Goal: Find specific page/section

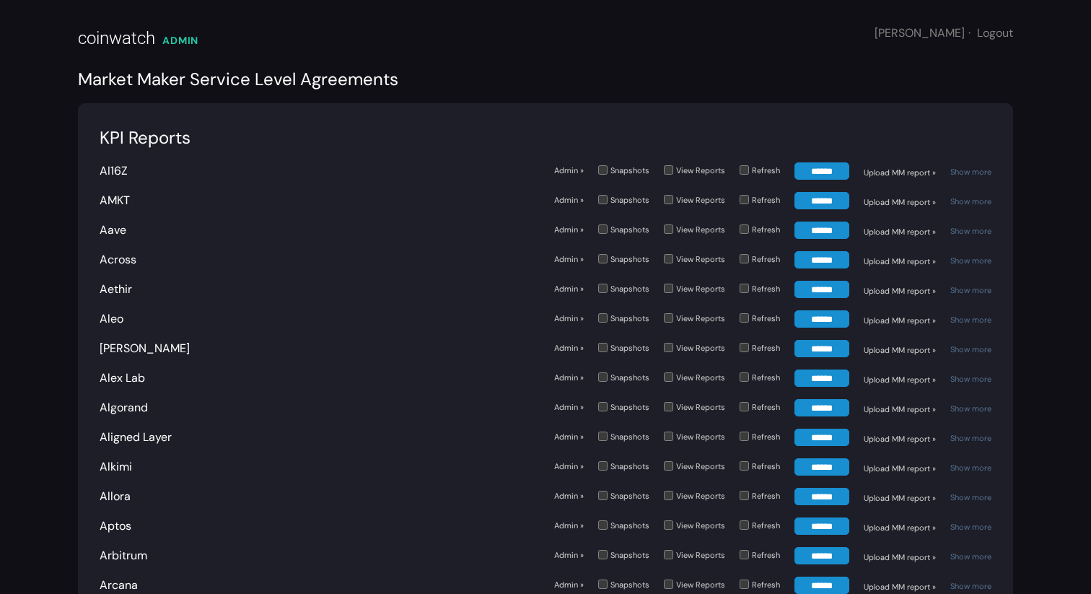
click at [294, 178] on div "AI16Z" at bounding box center [320, 170] width 440 height 17
click at [393, 14] on header "coinwatch ADMIN Diana · Logout" at bounding box center [545, 33] width 935 height 66
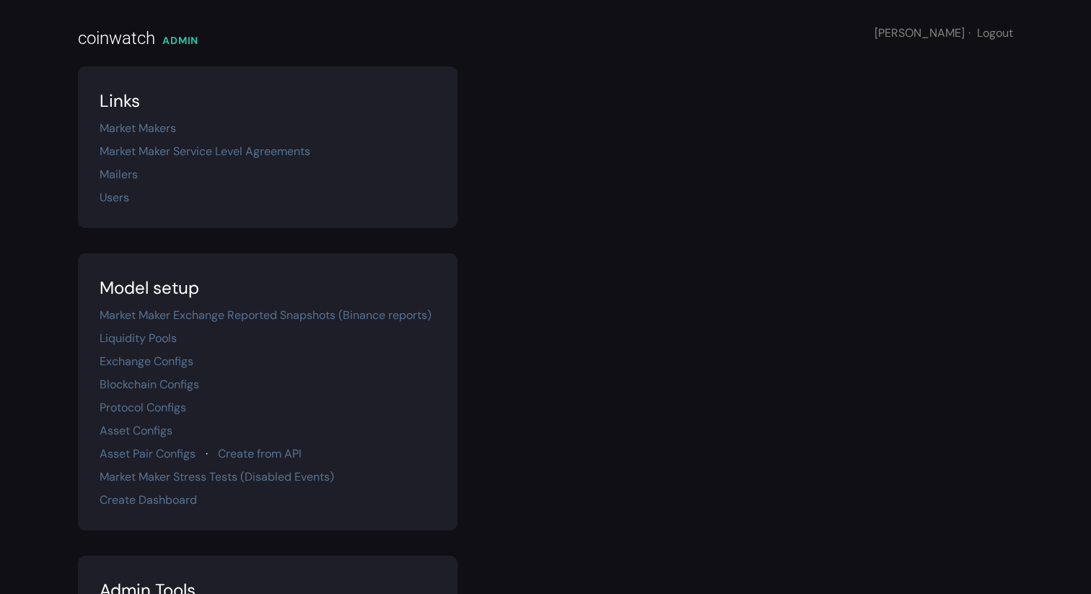
click at [123, 42] on div "coinwatch" at bounding box center [116, 38] width 77 height 26
click at [213, 151] on link "Market Maker Service Level Agreements" at bounding box center [205, 151] width 211 height 15
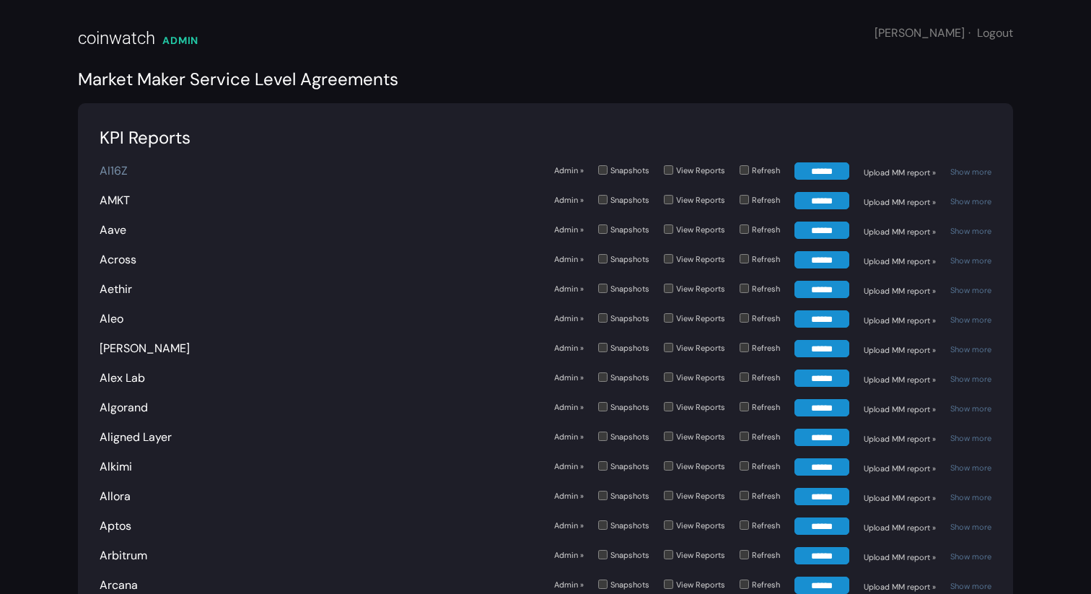
click at [117, 169] on link "AI16Z" at bounding box center [114, 170] width 28 height 15
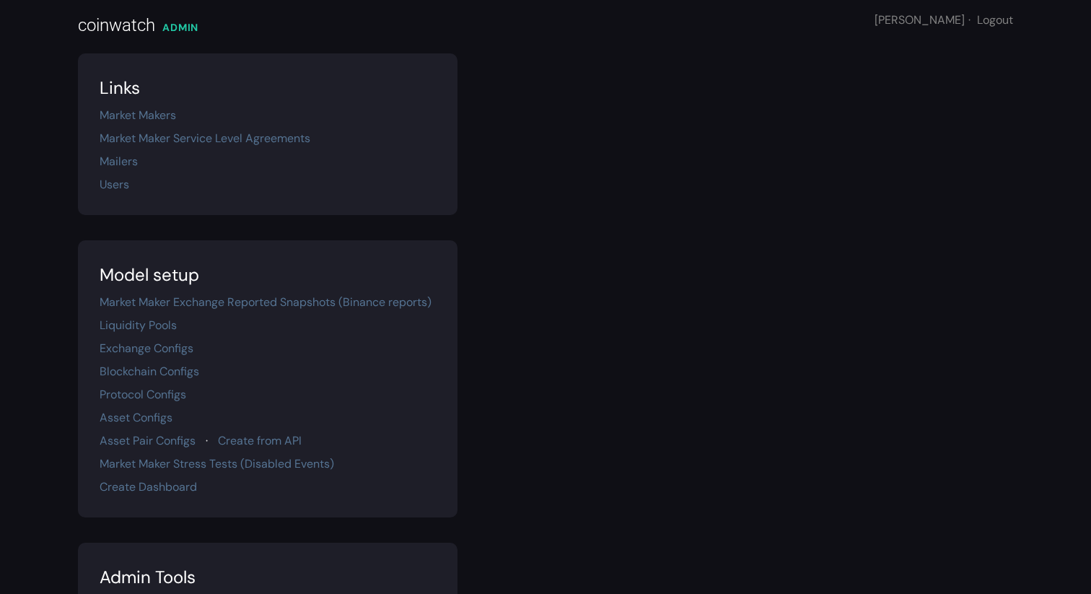
scroll to position [14, 0]
click at [154, 111] on link "Market Makers" at bounding box center [138, 113] width 76 height 15
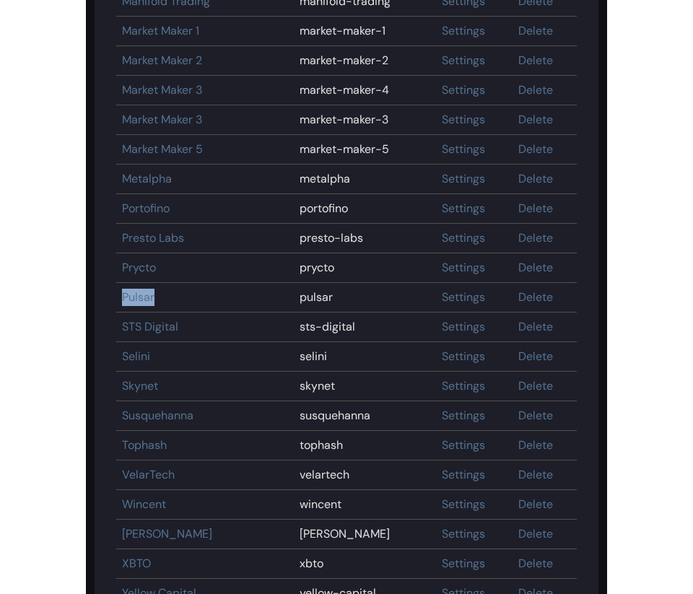
scroll to position [1507, 0]
